Goal: Task Accomplishment & Management: Use online tool/utility

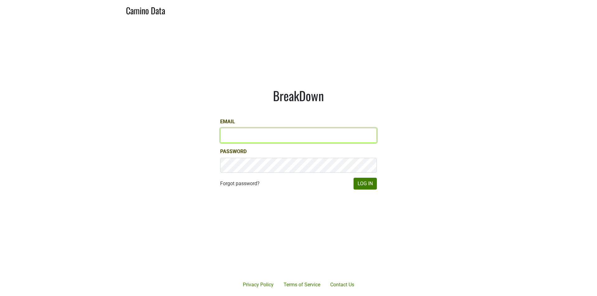
type input "[EMAIL_ADDRESS][DOMAIN_NAME]"
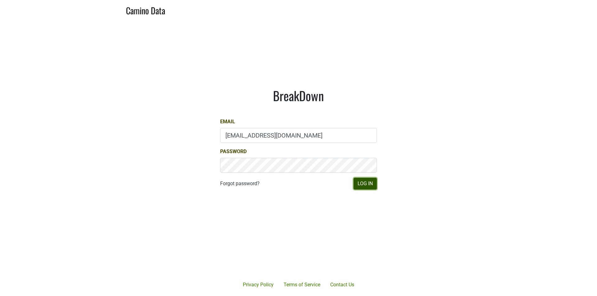
click at [366, 189] on button "Log In" at bounding box center [365, 184] width 23 height 12
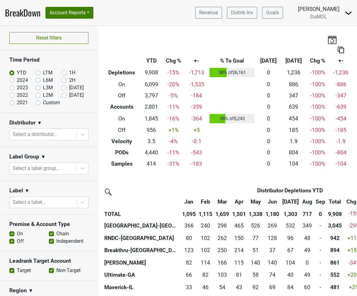
click at [53, 103] on label "Custom" at bounding box center [51, 102] width 17 height 7
click at [53, 103] on input "Custom" at bounding box center [47, 102] width 25 height 6
radio input "true"
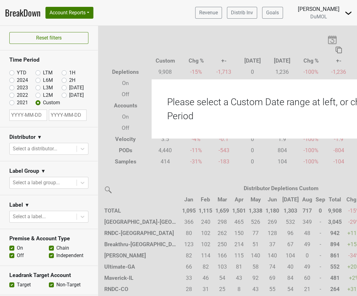
select select "9"
select select "2025"
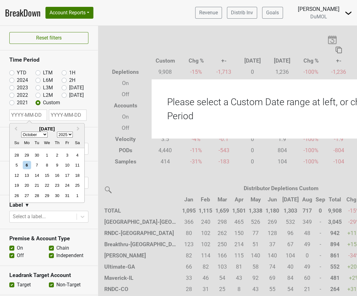
click at [37, 111] on input "text" at bounding box center [28, 114] width 38 height 11
click at [46, 155] on div "1" at bounding box center [47, 155] width 8 height 8
type input "2025-10-01"
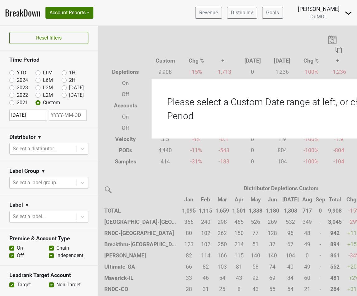
click at [65, 112] on input "text" at bounding box center [68, 114] width 38 height 11
select select "9"
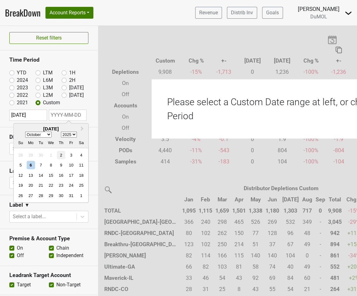
click at [58, 154] on div "2" at bounding box center [61, 155] width 8 height 8
type input "2025-10-02"
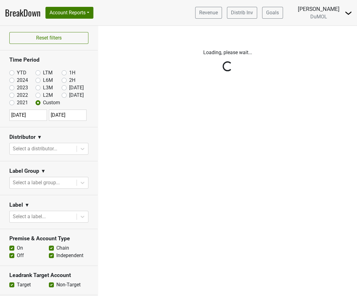
click at [61, 132] on div "Reset filters Time Period YTD LTM 1H 2024 L6M 2H 2023 L3M Sep '25 2022 L2M Oct …" at bounding box center [49, 161] width 98 height 270
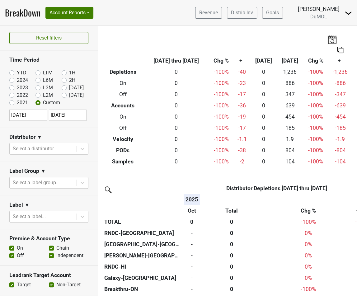
click at [48, 31] on section "Reset filters" at bounding box center [49, 38] width 98 height 25
click at [48, 36] on button "Reset filters" at bounding box center [48, 38] width 79 height 12
radio input "true"
checkbox input "false"
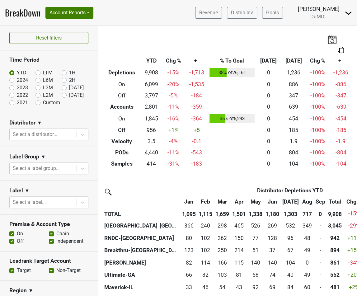
click at [72, 120] on div "Distributor ▼" at bounding box center [48, 123] width 79 height 9
click at [54, 103] on label "Custom" at bounding box center [51, 102] width 17 height 7
click at [54, 103] on input "Custom" at bounding box center [47, 102] width 25 height 6
radio input "true"
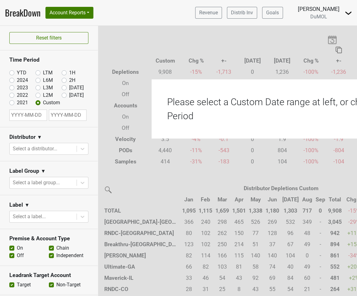
select select "9"
select select "2025"
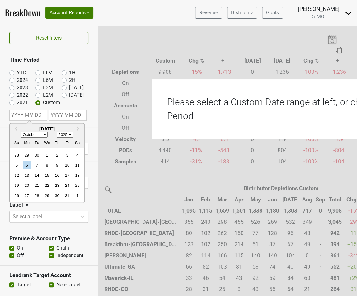
click at [34, 112] on input "text" at bounding box center [28, 114] width 38 height 11
click at [38, 162] on div "7" at bounding box center [37, 165] width 8 height 8
type input "2025-10-07"
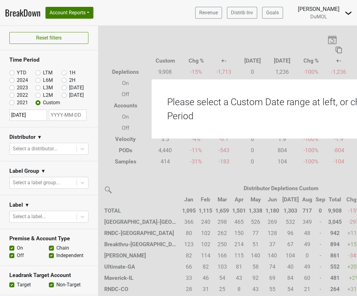
click at [51, 129] on section "Distributor ▼ Select a distributor..." at bounding box center [49, 144] width 98 height 34
click at [61, 118] on input "text" at bounding box center [68, 114] width 38 height 11
select select "9"
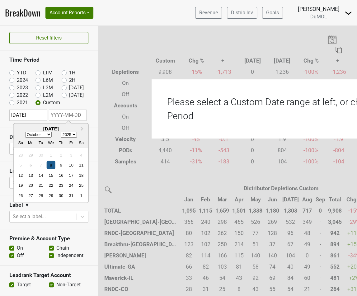
click at [48, 165] on div "8" at bounding box center [51, 165] width 8 height 8
type input "2025-10-08"
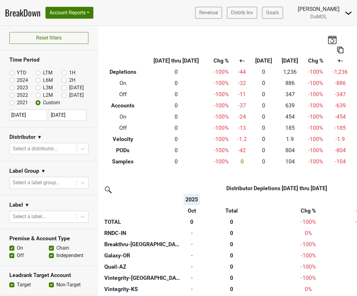
click at [31, 116] on input "2025-10-07" at bounding box center [28, 114] width 38 height 11
select select "9"
select select "2025"
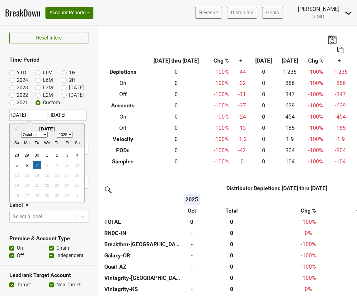
click at [55, 116] on div "Reset filters Time Period YTD LTM 1H 2024 L6M 2H 2023 L3M Sep '25 2022 L2M Oct …" at bounding box center [49, 161] width 98 height 270
select select "9"
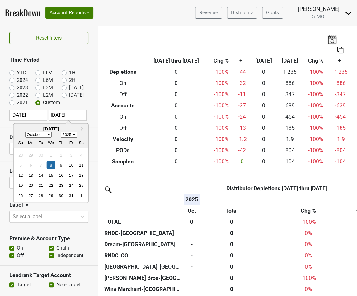
click at [31, 115] on div "Reset filters Time Period YTD LTM 1H 2024 L6M 2H 2023 L3M Sep '25 2022 L2M Oct …" at bounding box center [49, 161] width 98 height 270
select select "9"
select select "2025"
